Goal: Book appointment/travel/reservation

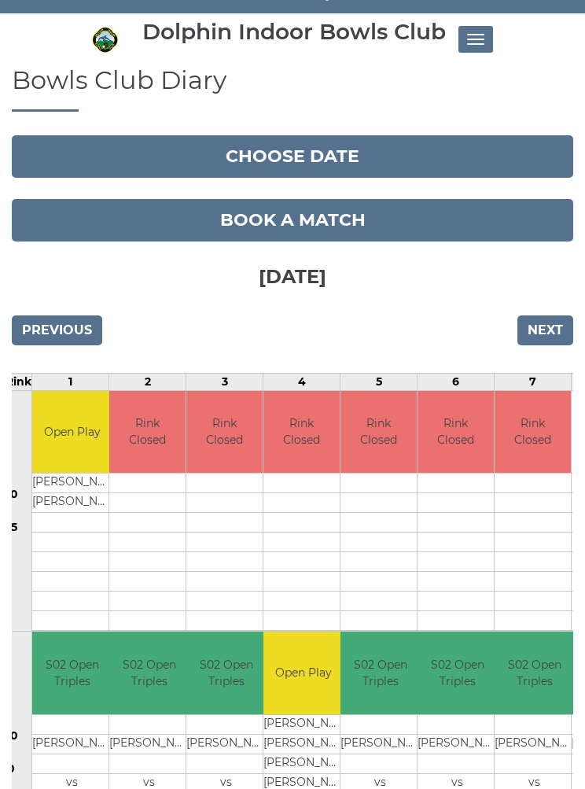
scroll to position [60, 0]
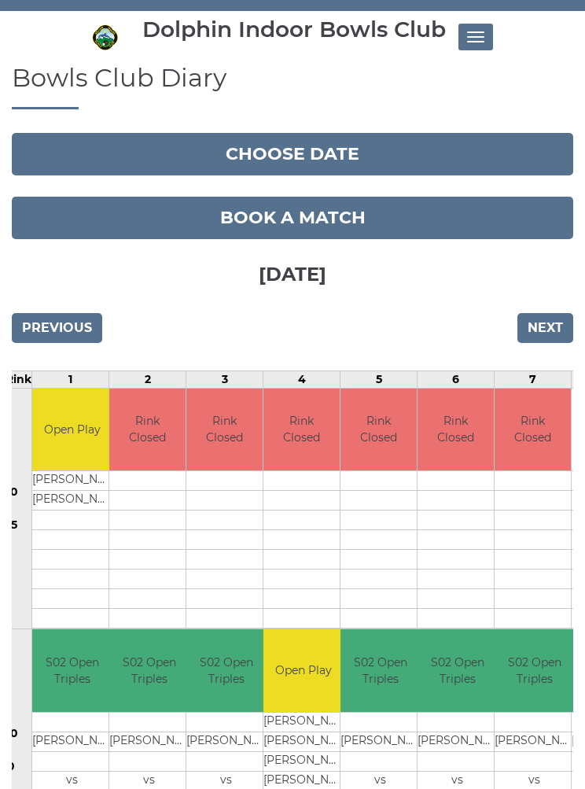
click at [552, 332] on input "Next" at bounding box center [545, 328] width 56 height 30
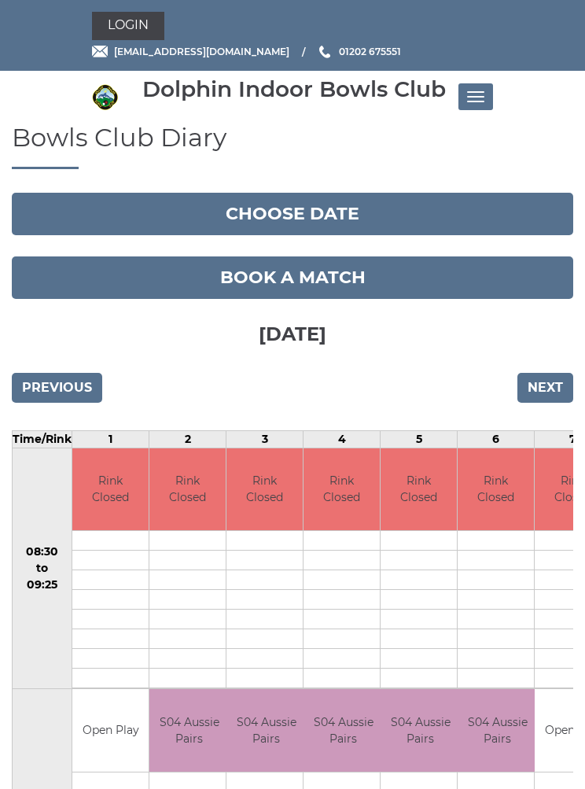
click at [554, 389] on input "Next" at bounding box center [545, 388] width 56 height 30
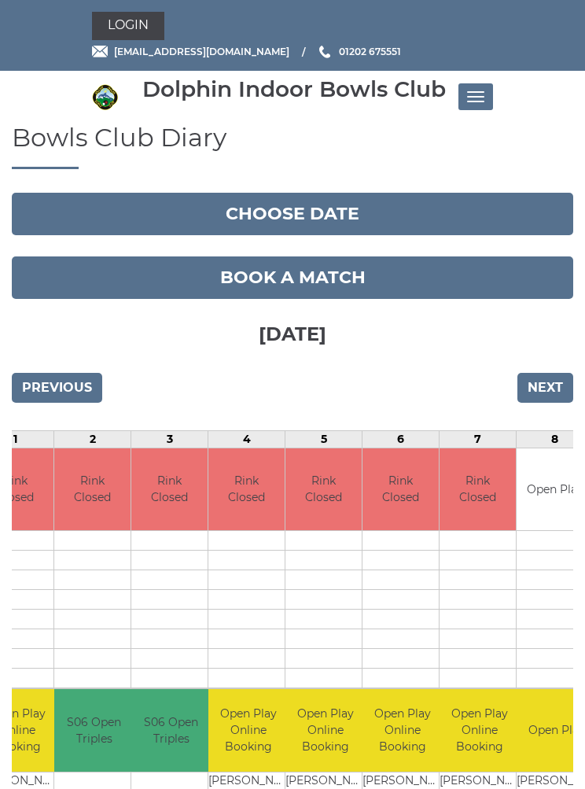
click at [554, 389] on input "Next" at bounding box center [545, 388] width 56 height 30
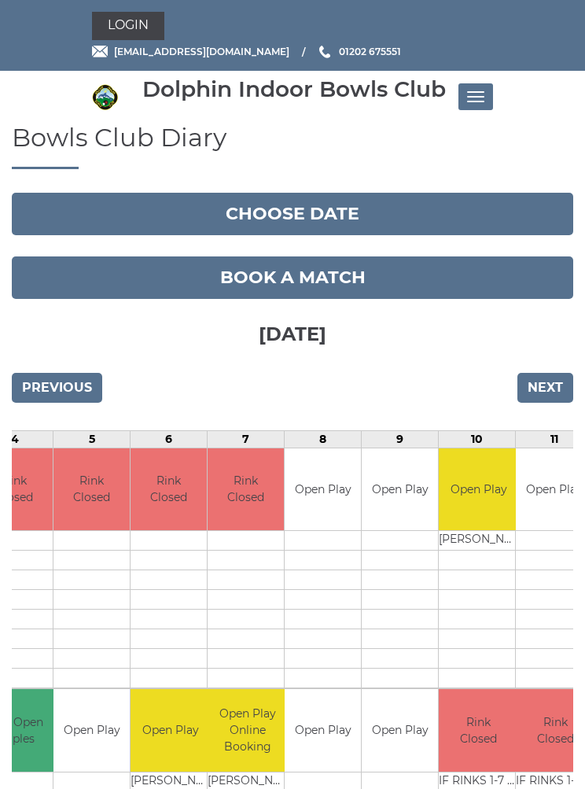
click at [561, 392] on input "Next" at bounding box center [545, 388] width 56 height 30
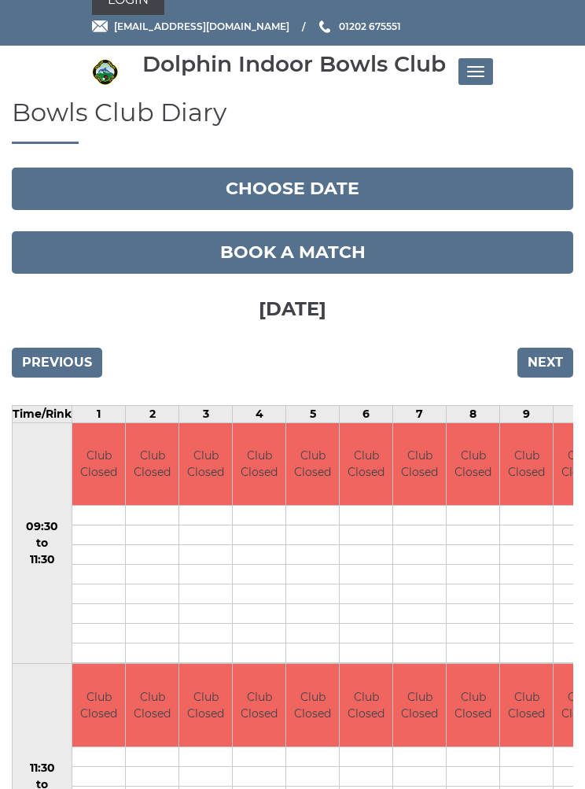
scroll to position [26, 0]
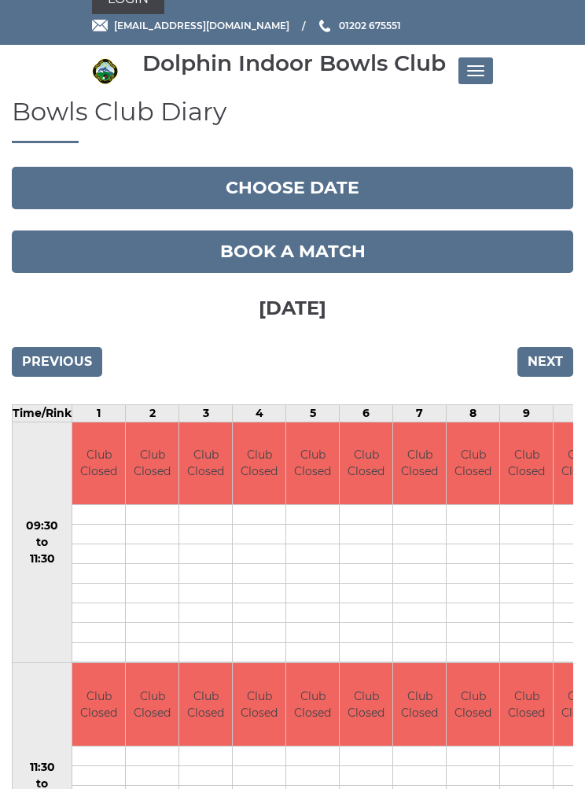
click at [550, 358] on input "Next" at bounding box center [545, 362] width 56 height 30
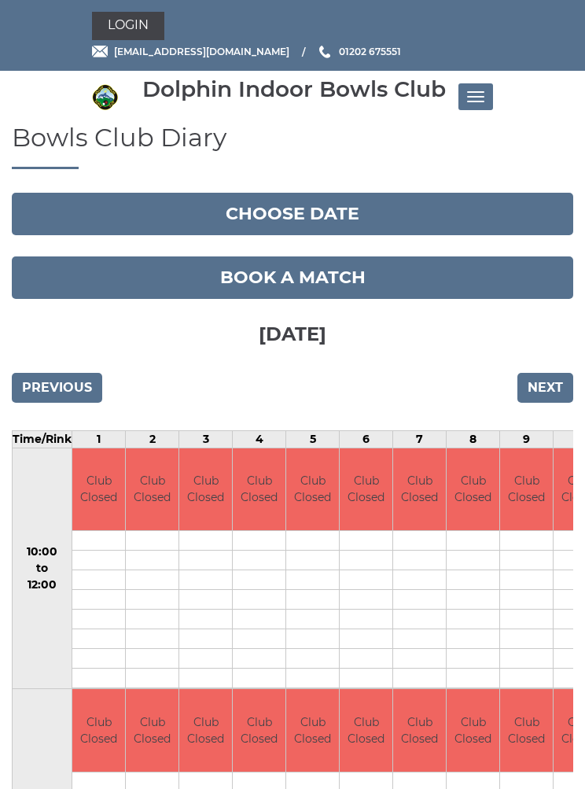
click at [547, 388] on input "Next" at bounding box center [545, 388] width 56 height 30
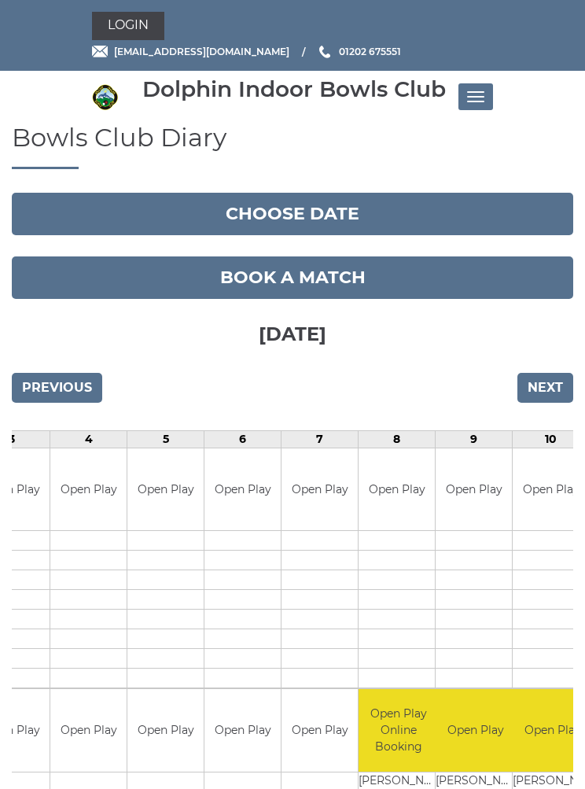
click at [554, 382] on input "Next" at bounding box center [545, 388] width 56 height 30
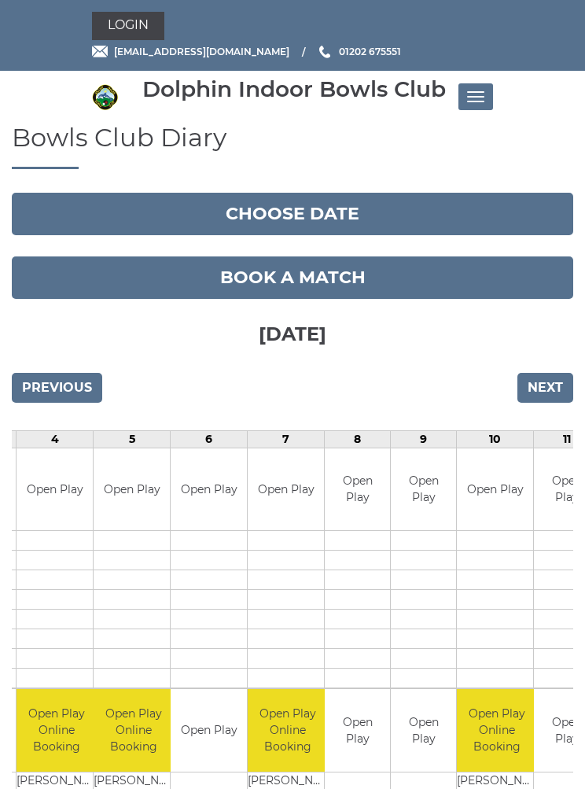
click at [553, 385] on input "Next" at bounding box center [545, 388] width 56 height 30
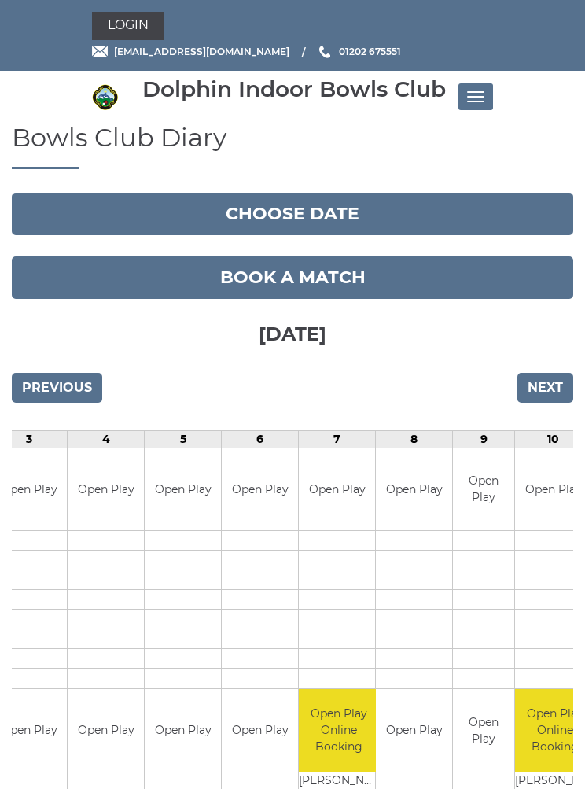
click at [553, 384] on input "Next" at bounding box center [545, 388] width 56 height 30
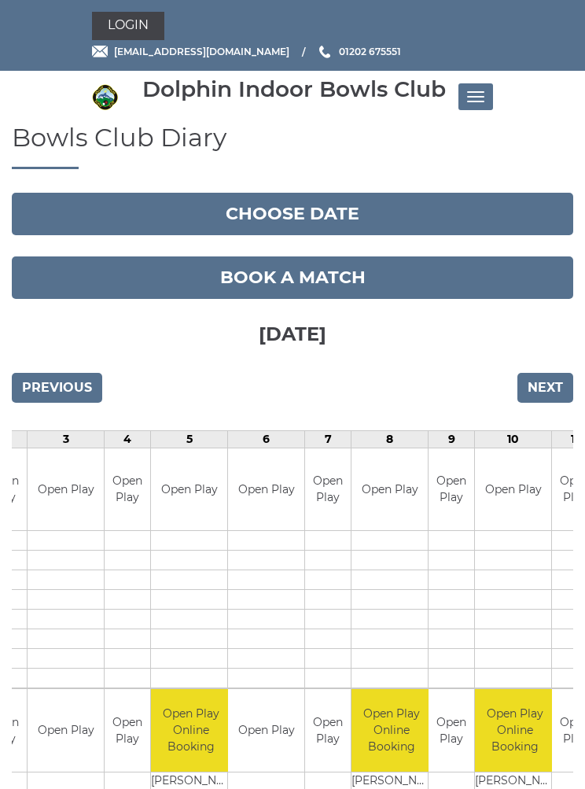
click at [558, 385] on input "Next" at bounding box center [545, 388] width 56 height 30
